Goal: Information Seeking & Learning: Learn about a topic

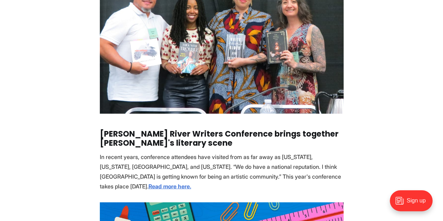
scroll to position [701, 0]
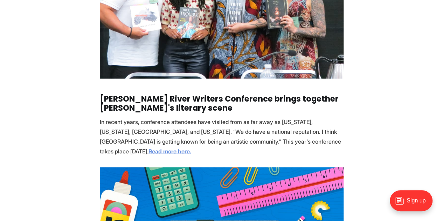
click at [191, 148] on strong "Read more here." at bounding box center [170, 151] width 43 height 7
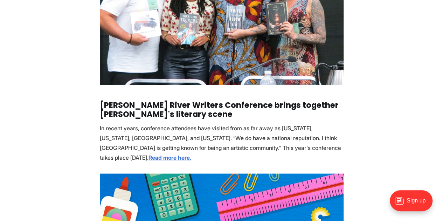
scroll to position [666, 0]
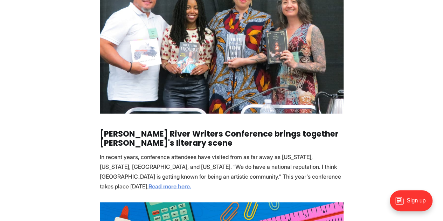
click at [149, 185] on strong "Read more here." at bounding box center [170, 186] width 43 height 7
